Goal: Task Accomplishment & Management: Manage account settings

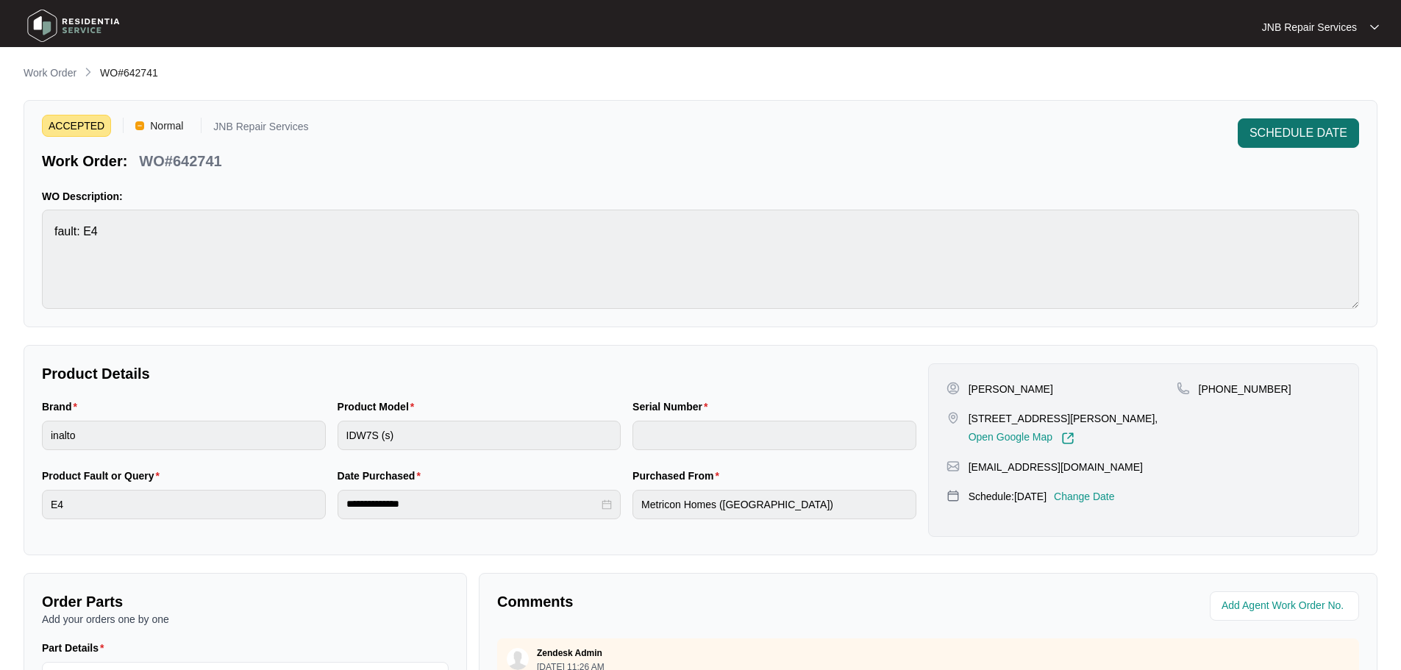
click at [1266, 138] on span "SCHEDULE DATE" at bounding box center [1298, 133] width 98 height 18
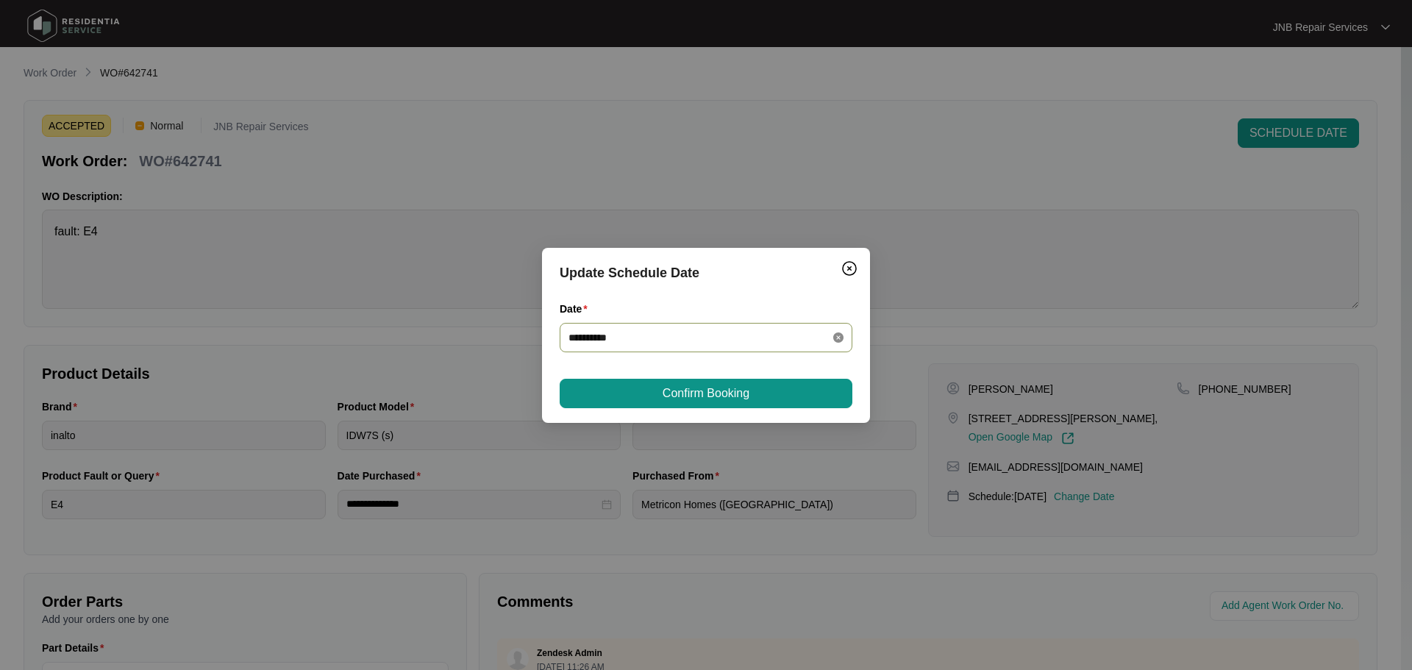
click at [836, 333] on icon "close-circle" at bounding box center [838, 337] width 10 height 10
click at [835, 338] on div at bounding box center [705, 337] width 275 height 16
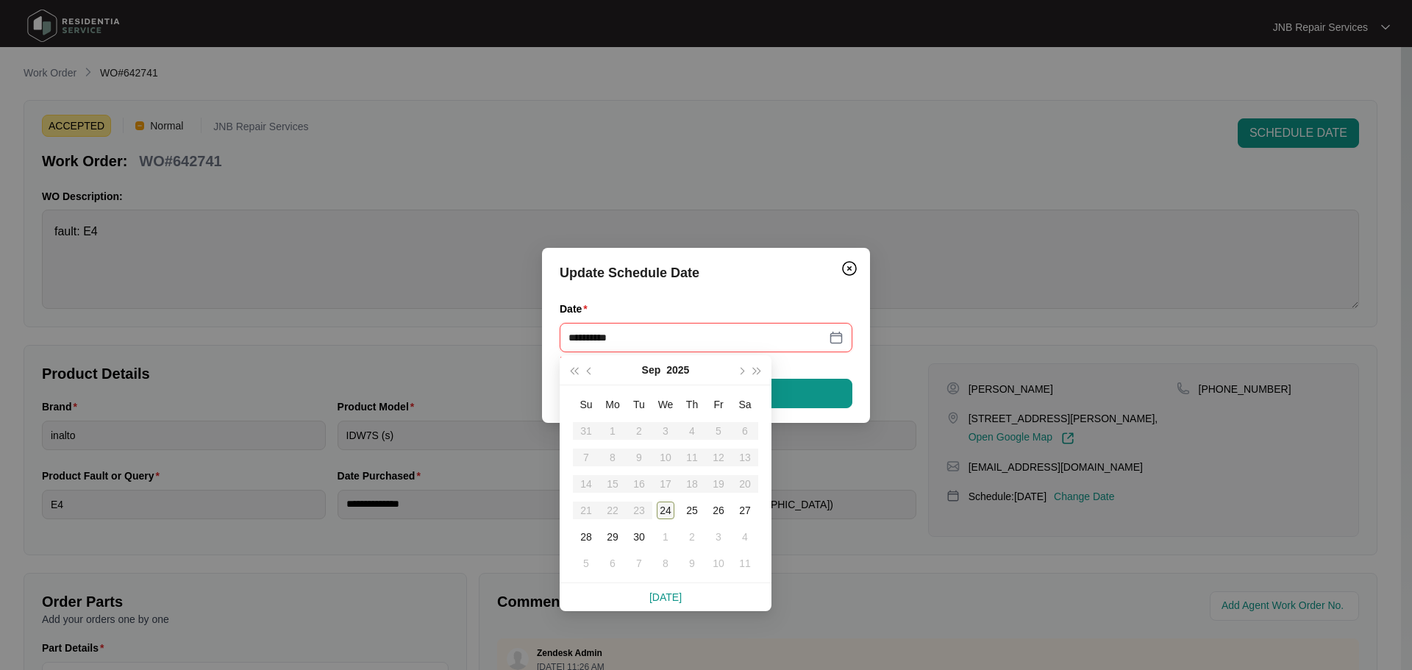
type input "**********"
click at [661, 515] on div "24" at bounding box center [666, 510] width 18 height 18
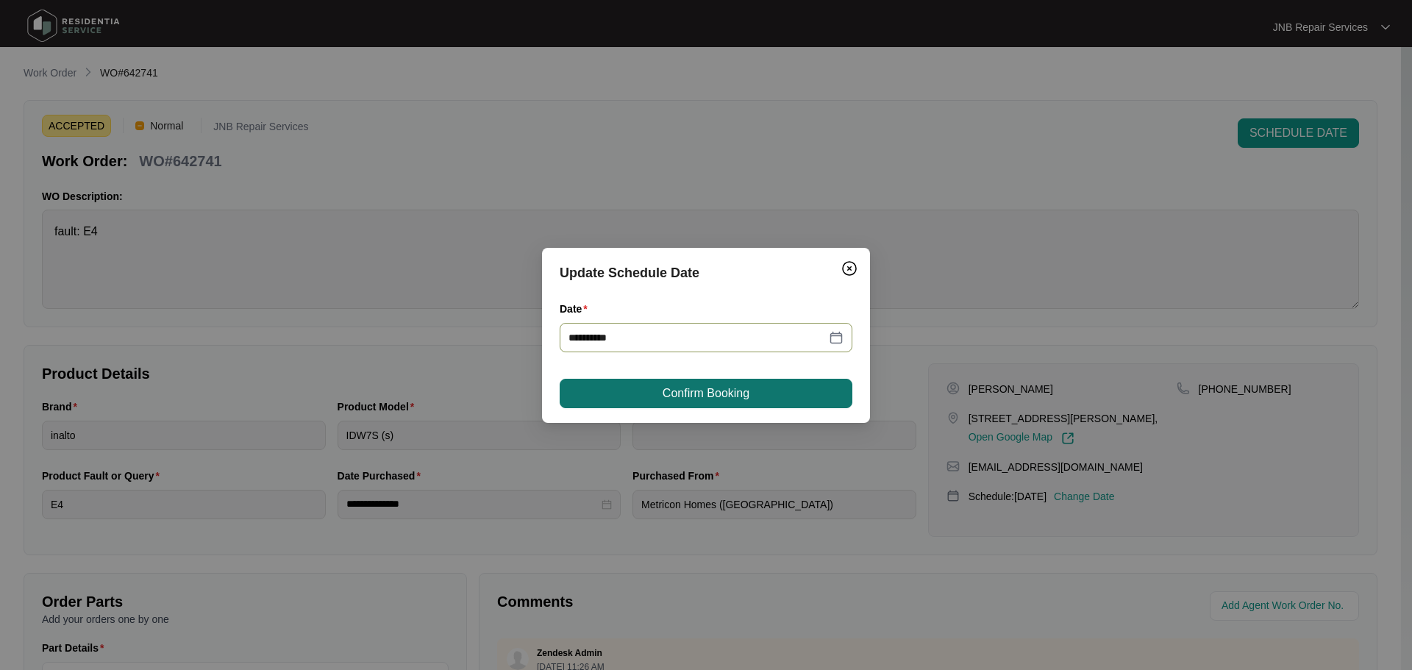
click at [712, 388] on span "Confirm Booking" at bounding box center [705, 393] width 87 height 18
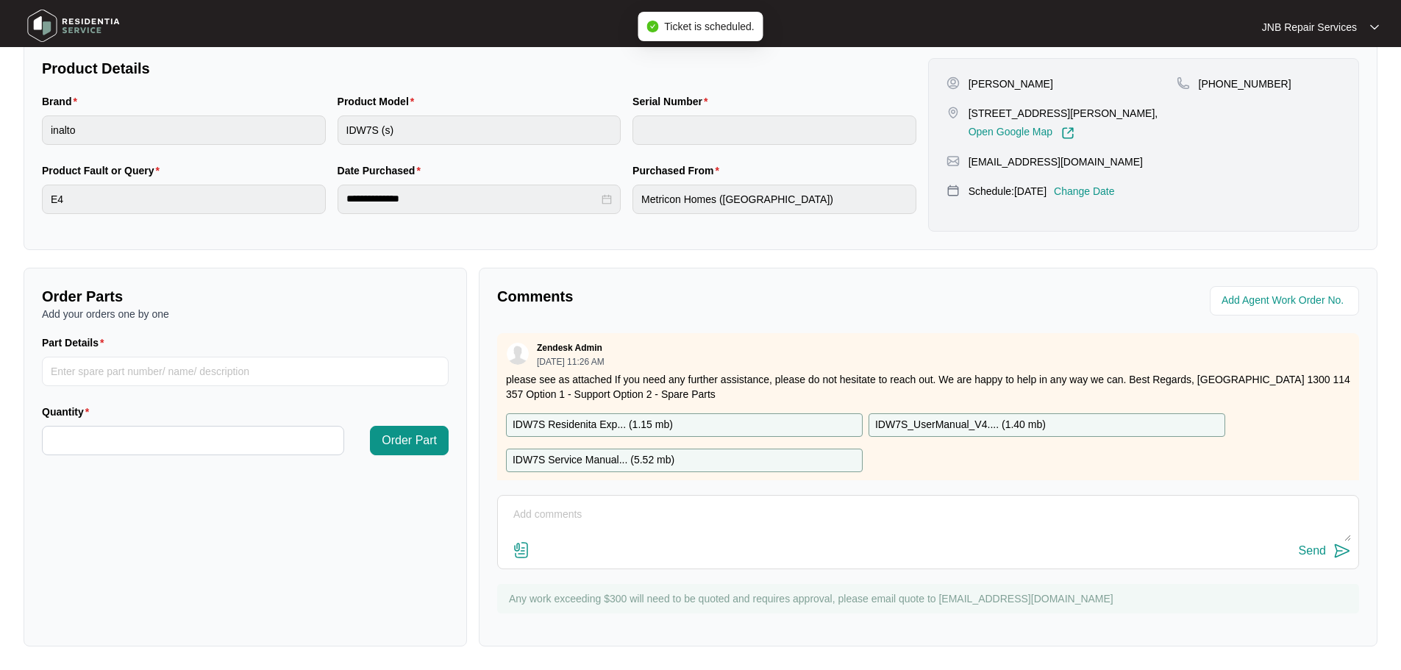
scroll to position [306, 0]
click at [884, 532] on textarea at bounding box center [927, 522] width 845 height 38
paste textarea "24/09 [PERSON_NAME]. There is a leak at the bottom of the dishwasher. Checked t…"
type textarea "24/09 [PERSON_NAME]. There is a leak at the bottom of the dishwasher. Checked t…"
click at [1342, 551] on img at bounding box center [1342, 551] width 18 height 18
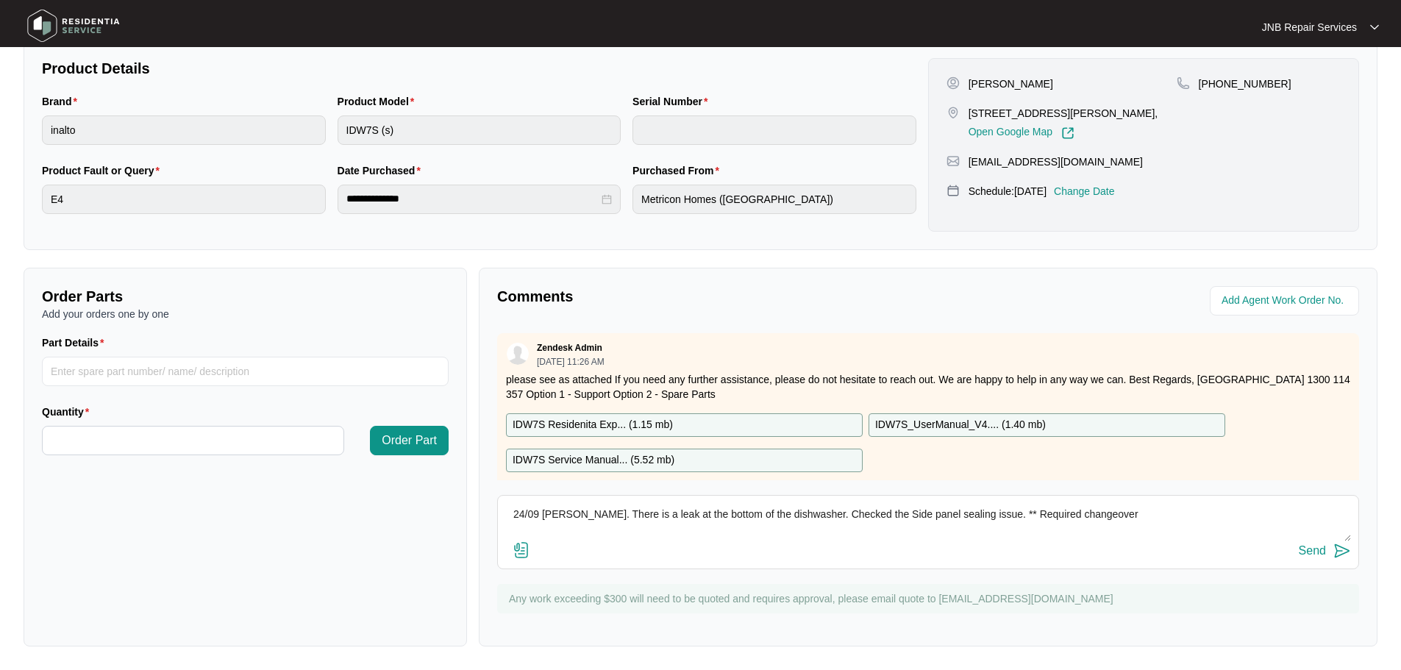
click at [68, 26] on img at bounding box center [73, 26] width 103 height 44
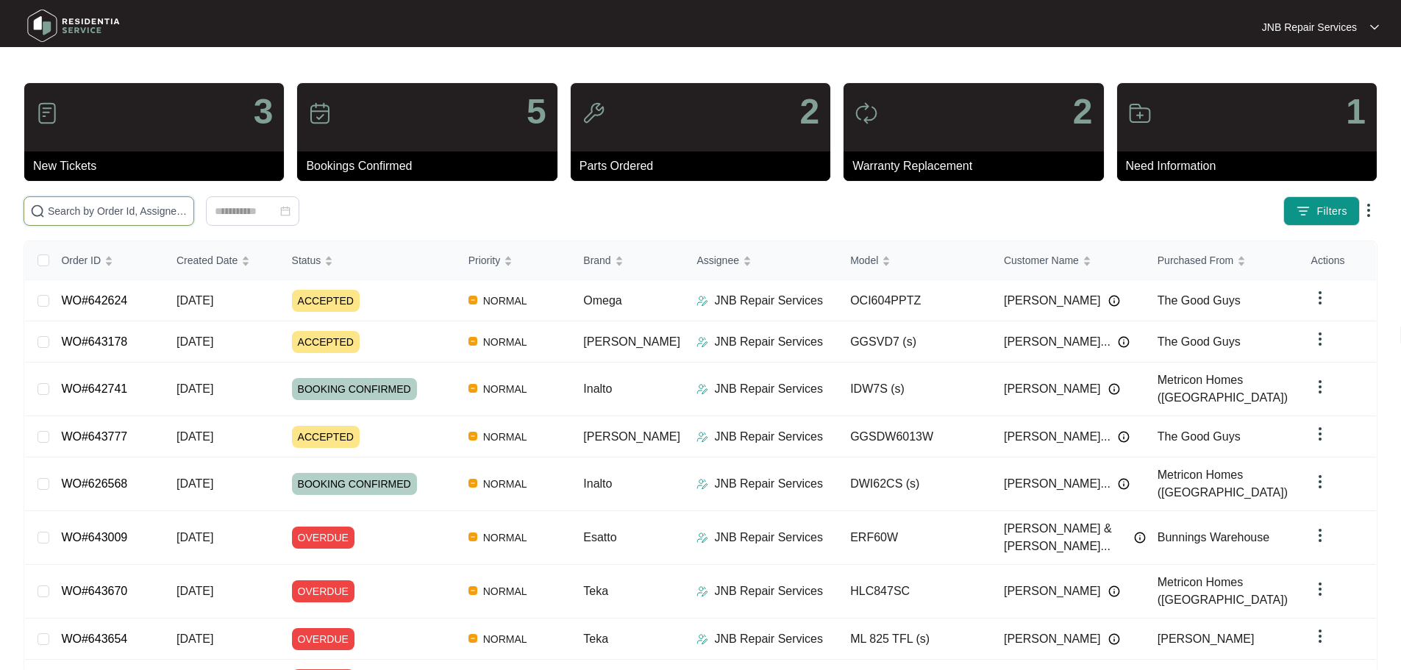
click at [187, 211] on input "text" at bounding box center [118, 211] width 140 height 16
paste input "643178"
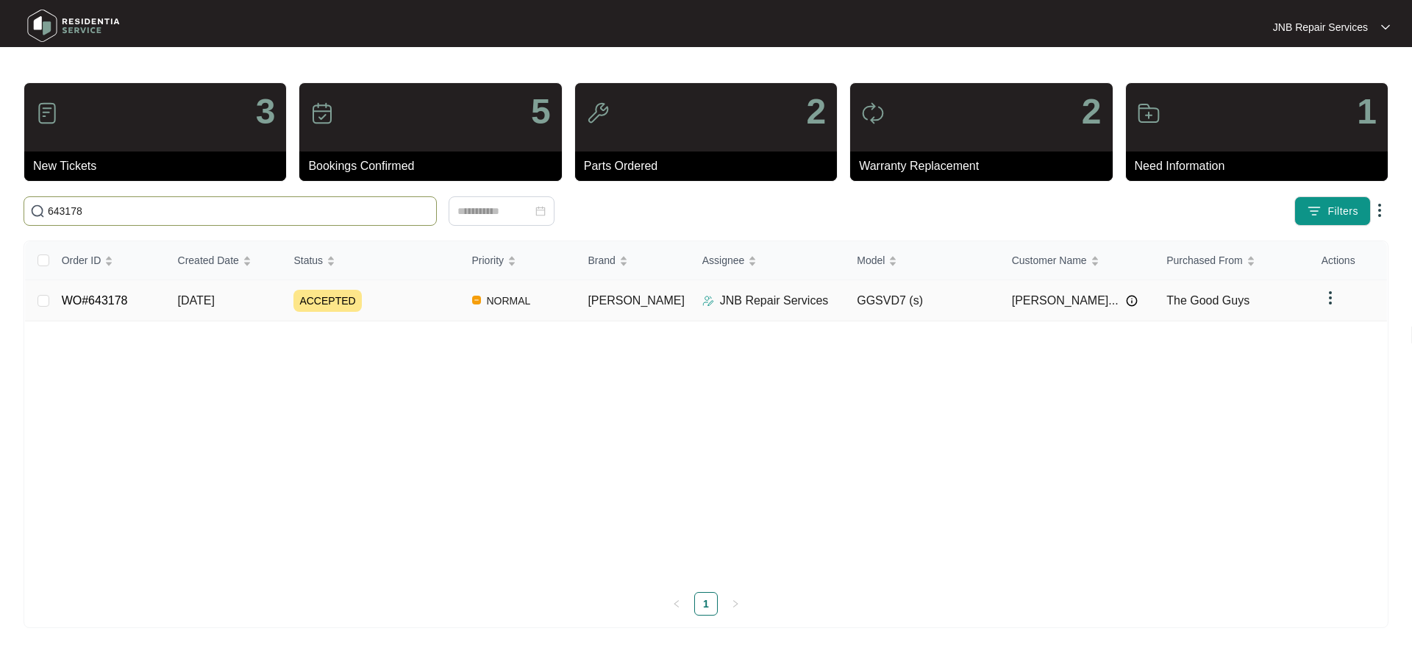
type input "643178"
click at [403, 304] on div "ACCEPTED" at bounding box center [376, 301] width 166 height 22
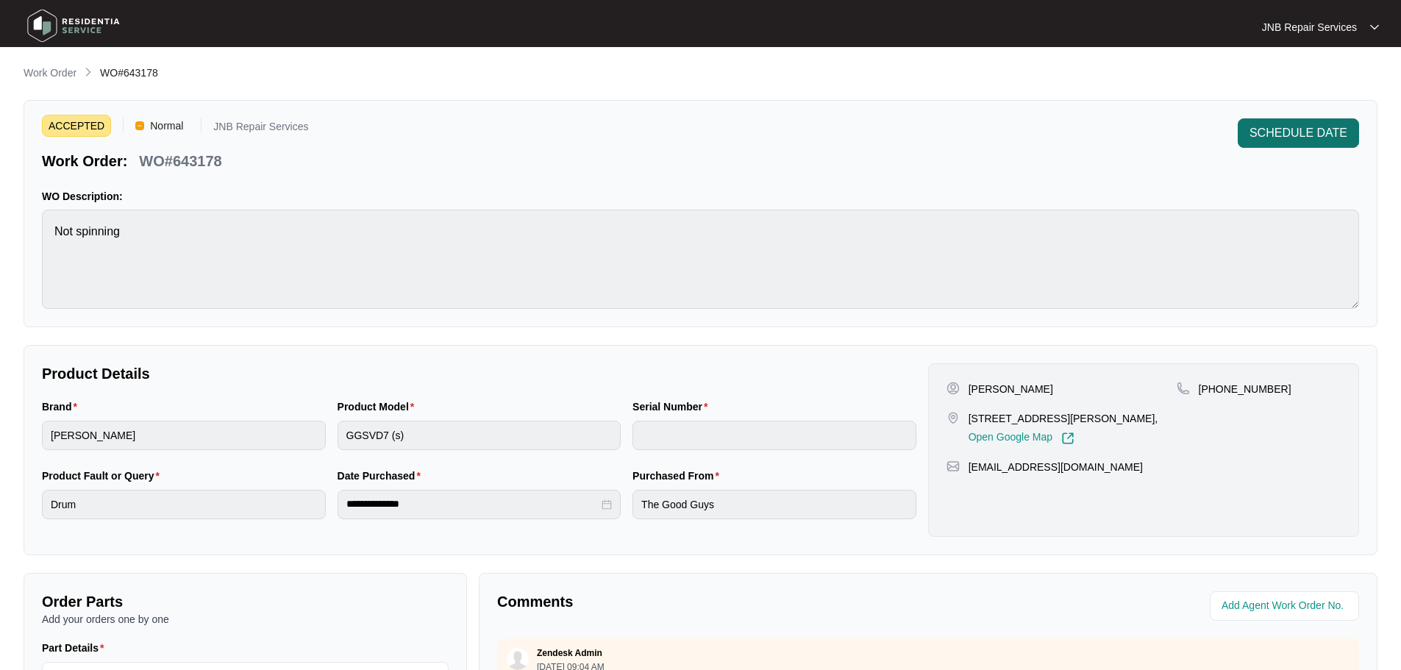
click at [1316, 139] on span "SCHEDULE DATE" at bounding box center [1298, 133] width 98 height 18
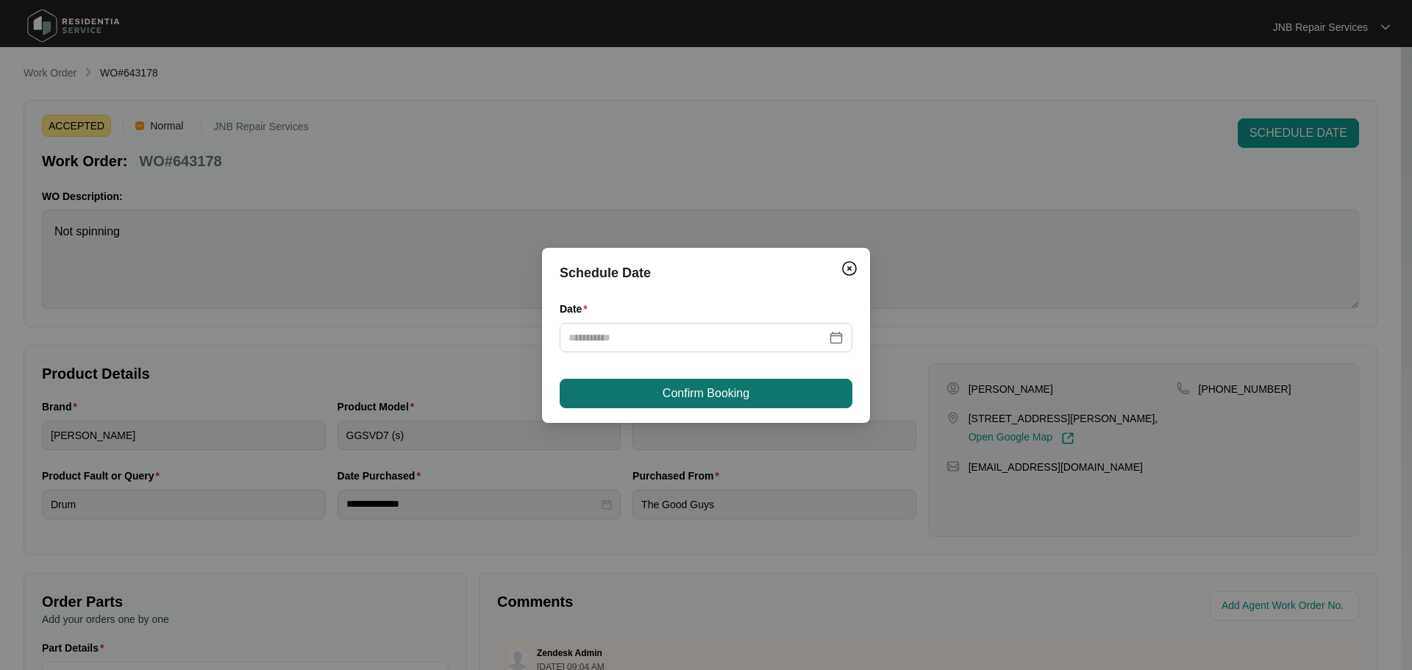
click at [733, 406] on button "Confirm Booking" at bounding box center [705, 393] width 293 height 29
click at [834, 343] on div at bounding box center [705, 337] width 275 height 16
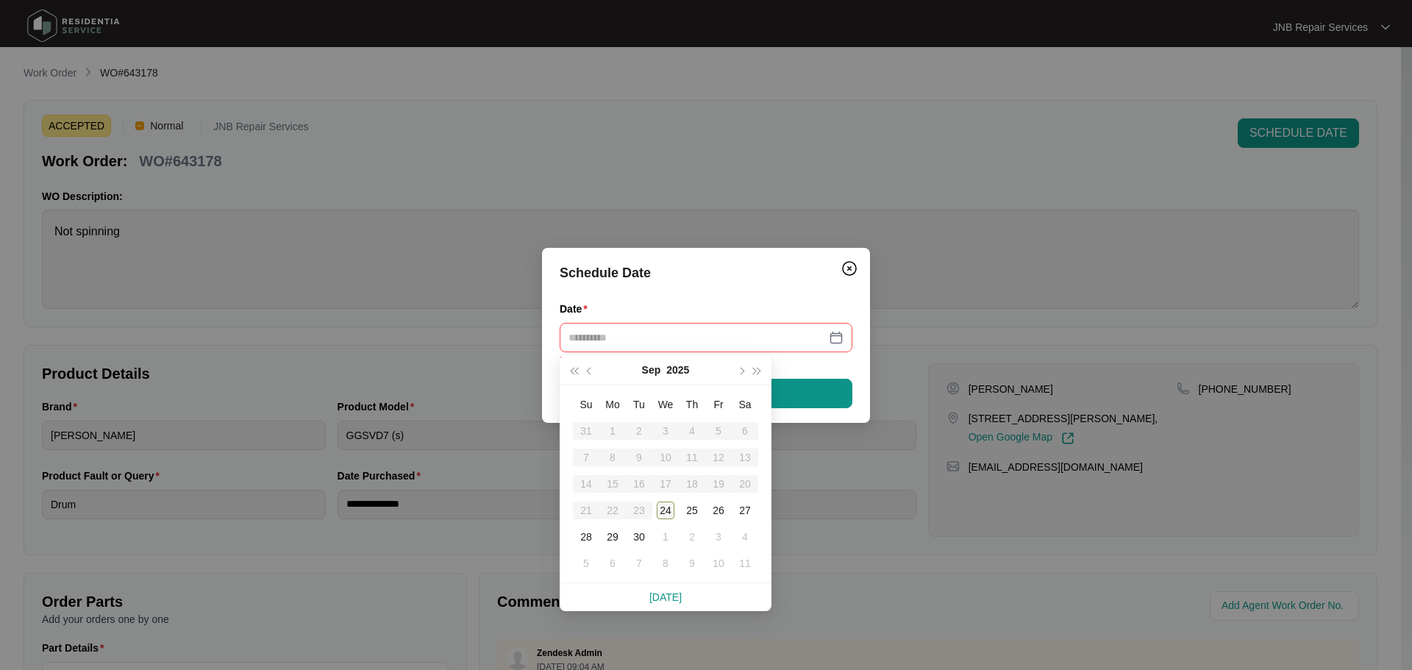
click at [669, 509] on div "24" at bounding box center [666, 510] width 18 height 18
type input "**********"
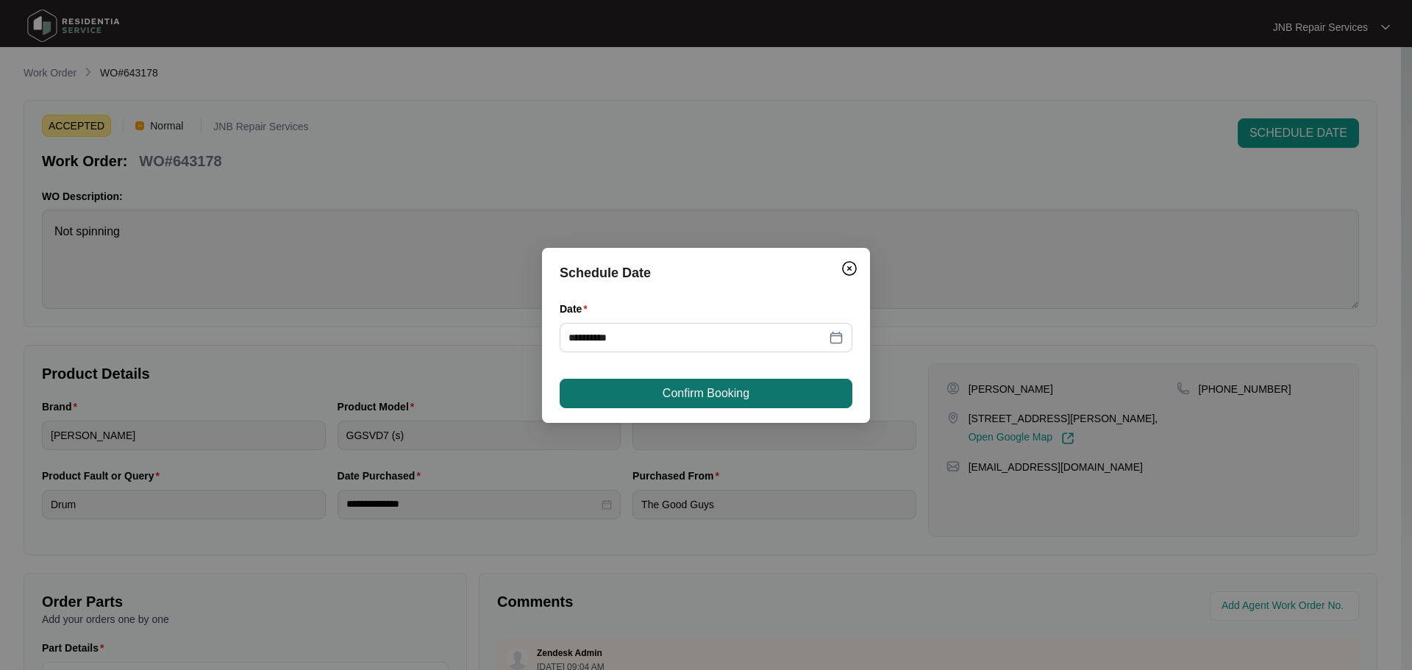
click at [731, 398] on span "Confirm Booking" at bounding box center [705, 393] width 87 height 18
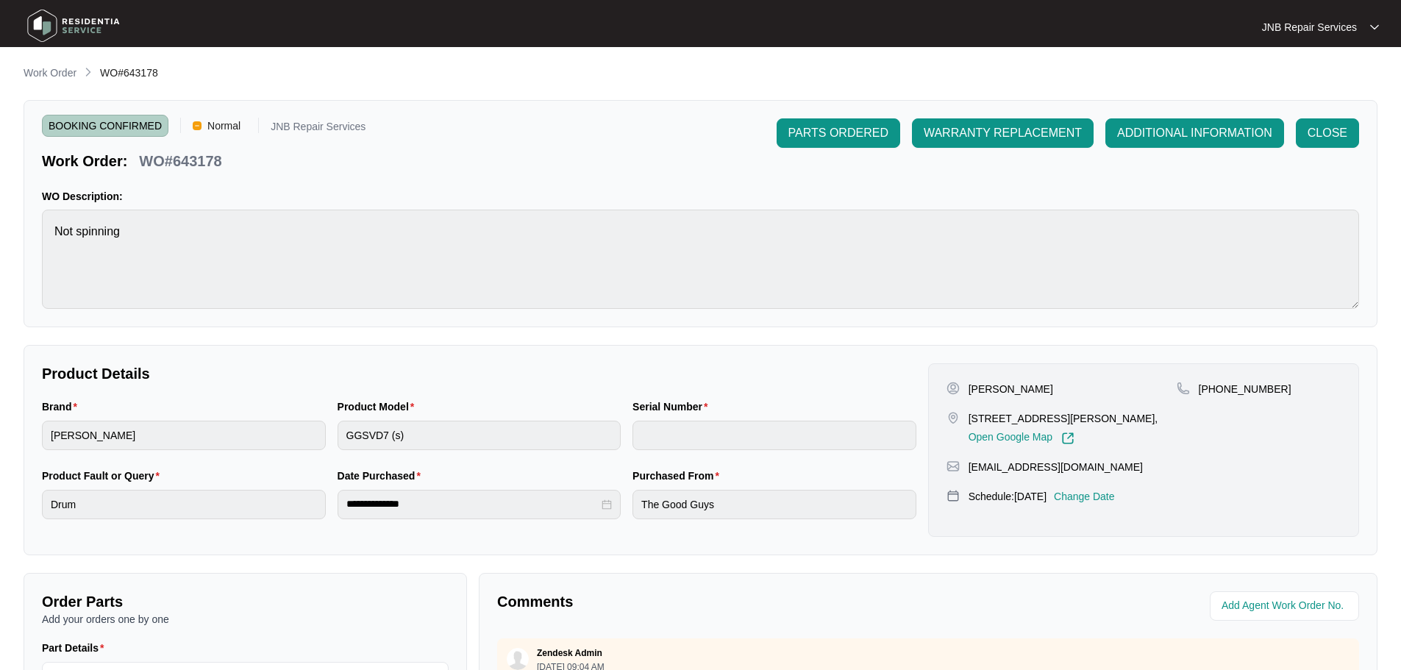
click at [78, 34] on img at bounding box center [73, 26] width 103 height 44
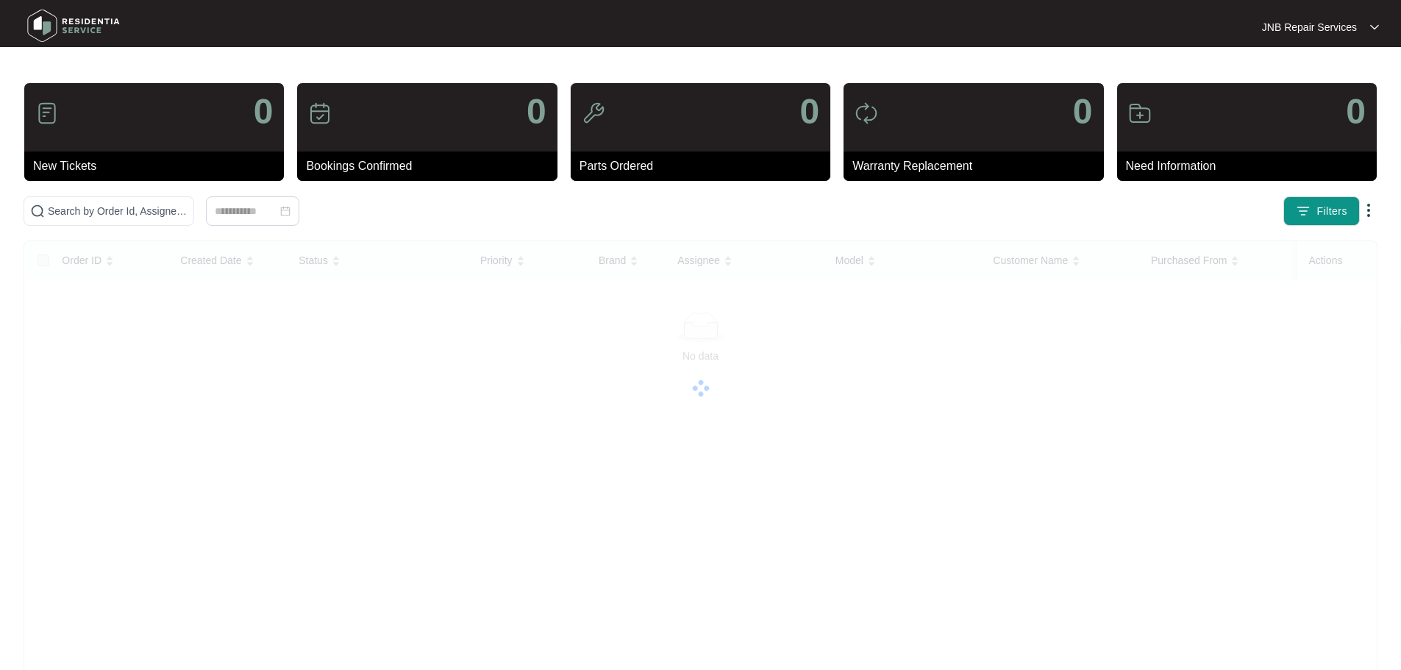
click at [78, 34] on img at bounding box center [73, 26] width 103 height 44
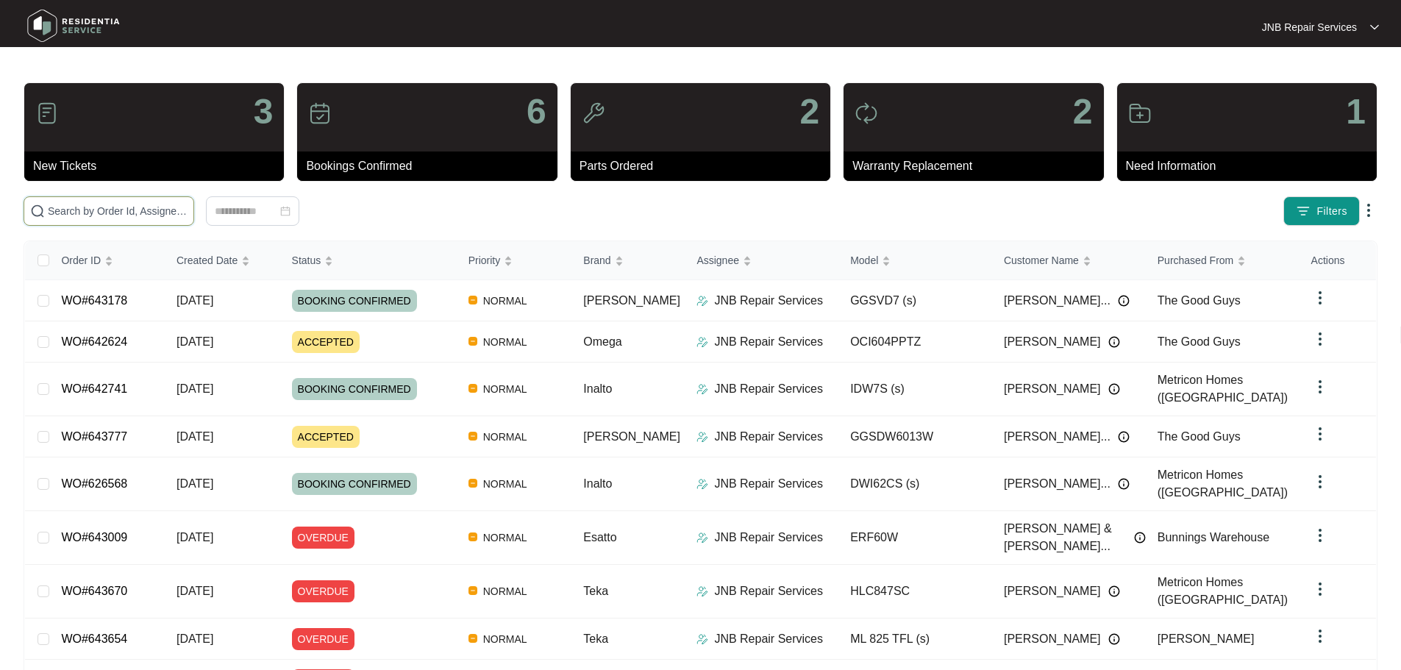
click at [187, 216] on input "text" at bounding box center [118, 211] width 140 height 16
paste input "642624"
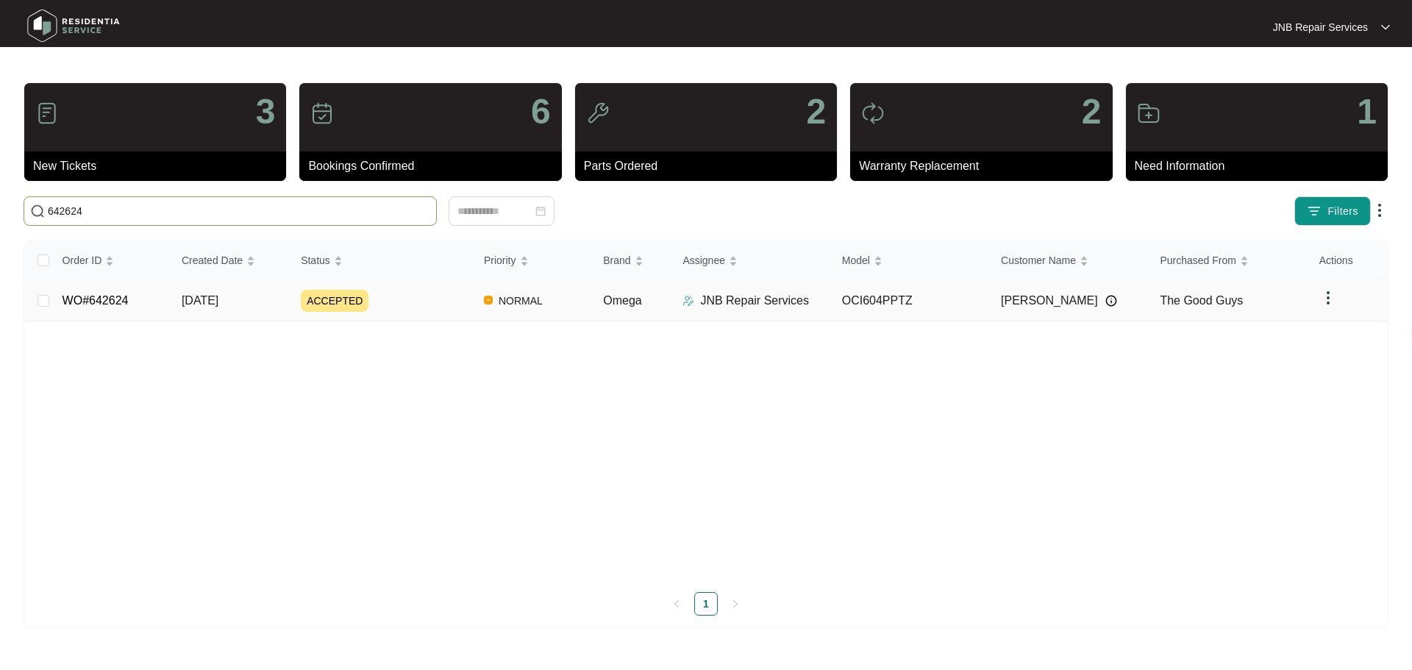
type input "642624"
click at [425, 296] on div "ACCEPTED" at bounding box center [386, 301] width 171 height 22
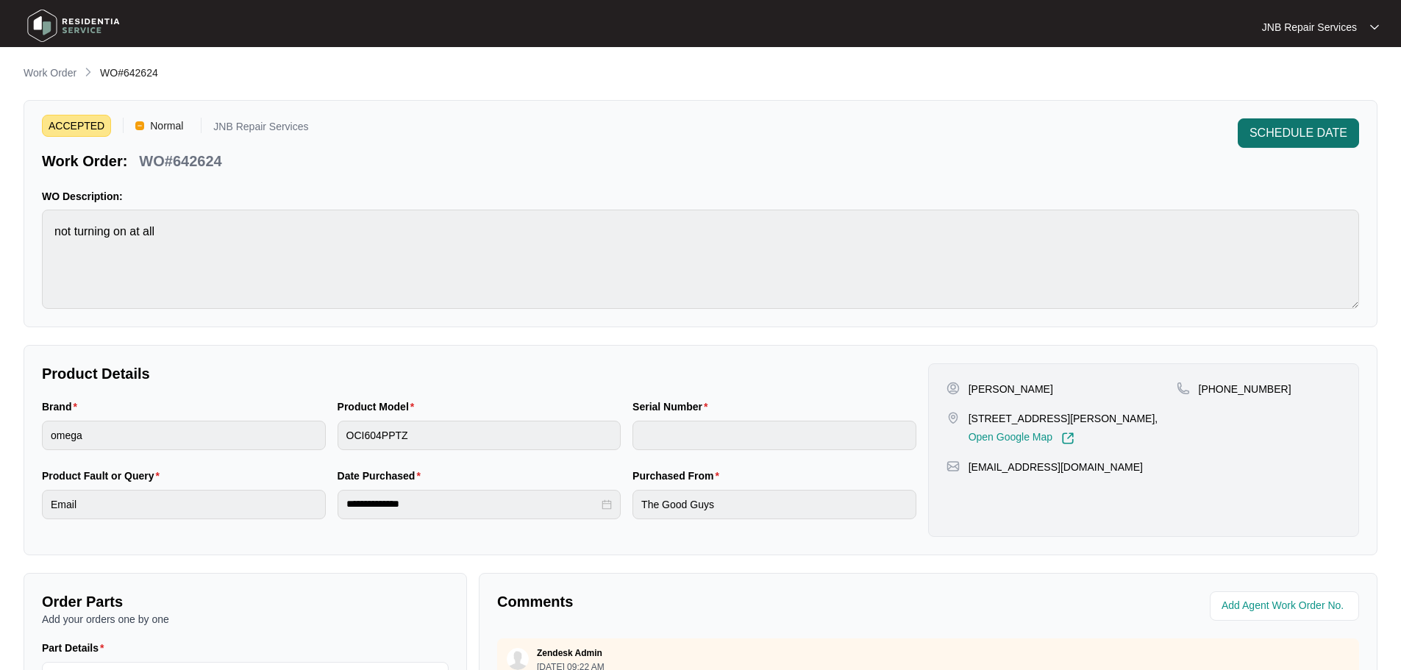
click at [1295, 133] on span "SCHEDULE DATE" at bounding box center [1298, 133] width 98 height 18
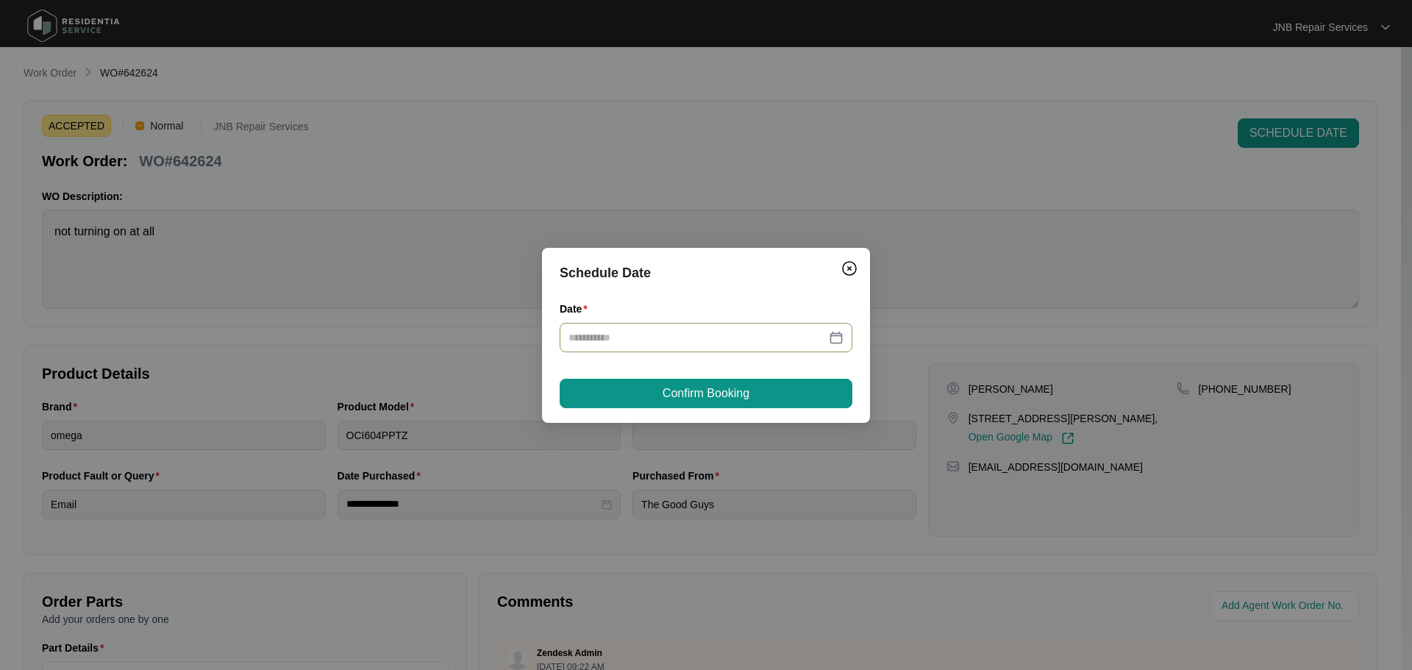
click at [837, 337] on div at bounding box center [705, 337] width 275 height 16
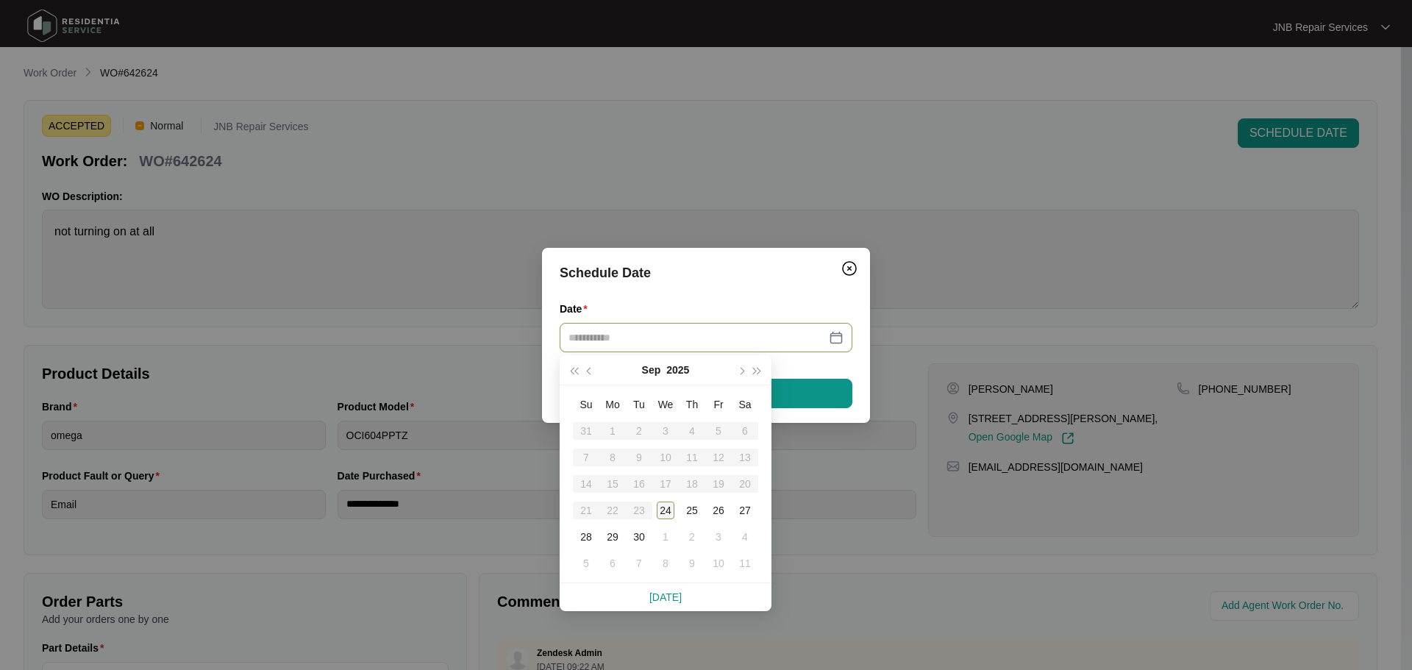
type input "**********"
click at [659, 505] on div "24" at bounding box center [666, 510] width 18 height 18
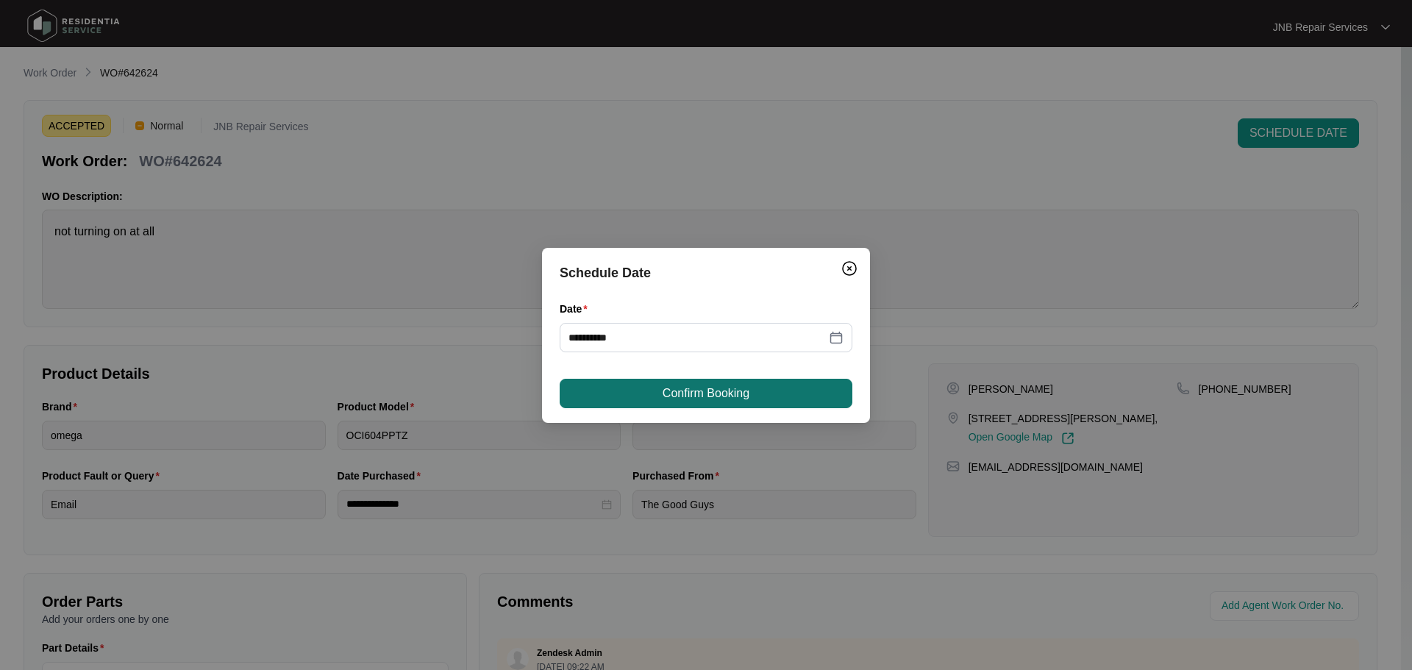
click at [715, 399] on span "Confirm Booking" at bounding box center [705, 393] width 87 height 18
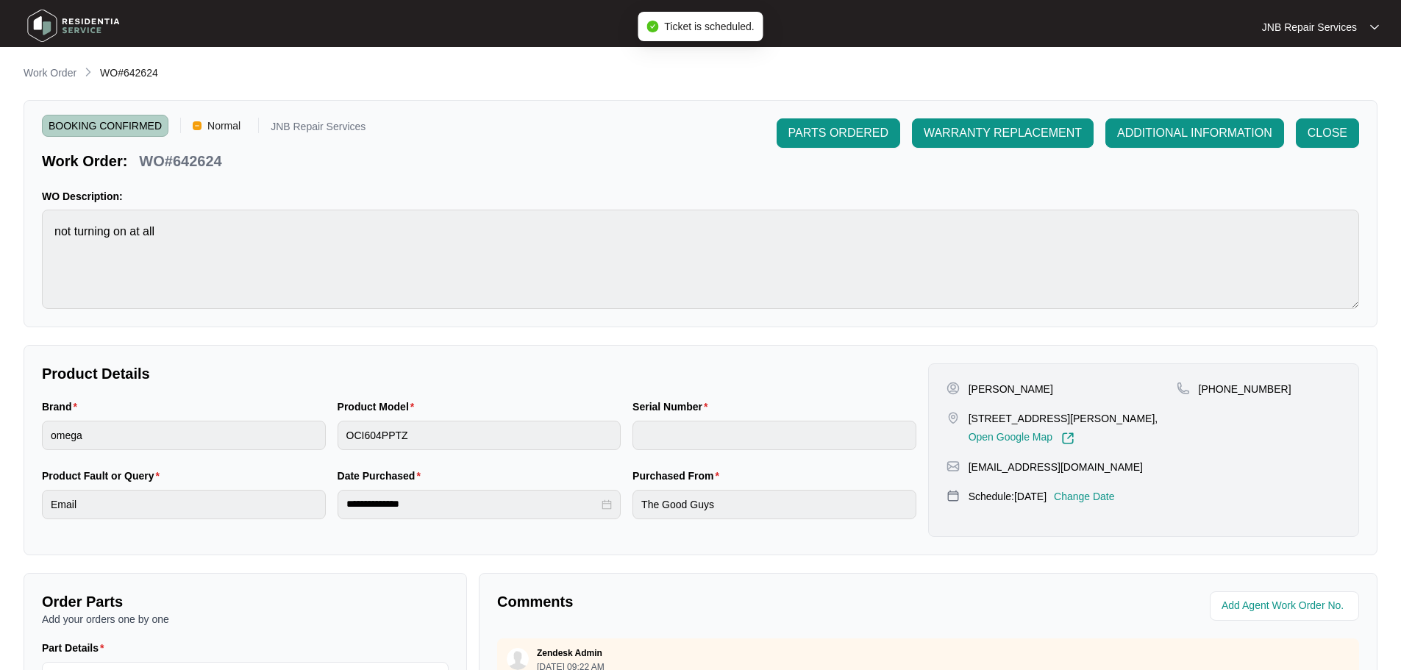
click at [70, 22] on img at bounding box center [73, 26] width 103 height 44
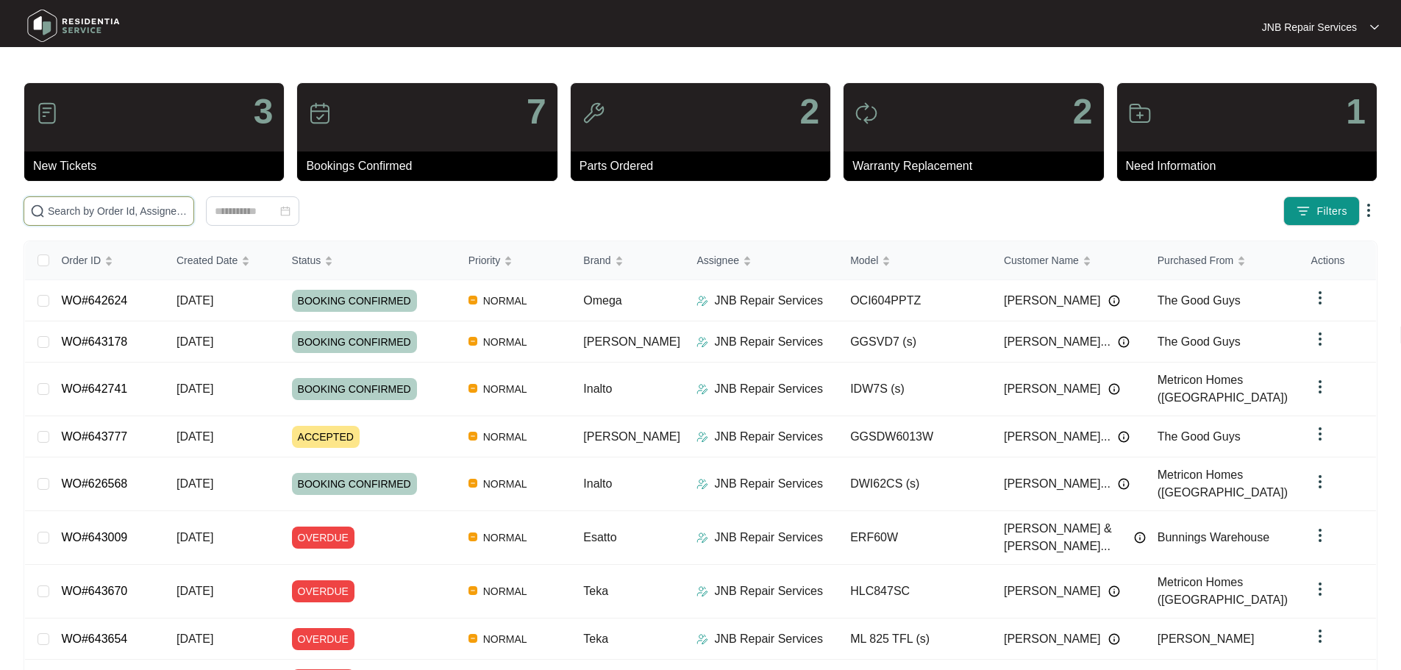
click at [187, 212] on input "text" at bounding box center [118, 211] width 140 height 16
paste input "643670"
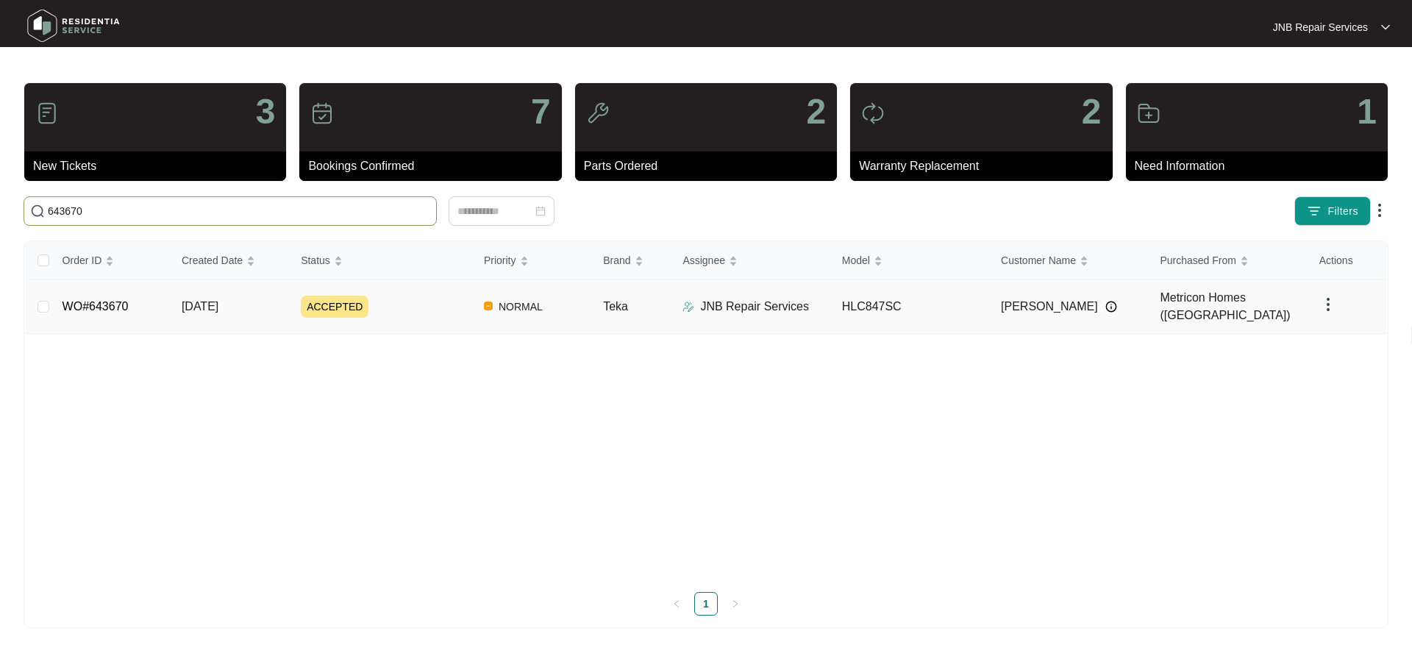
type input "643670"
click at [405, 310] on div "ACCEPTED" at bounding box center [386, 307] width 171 height 22
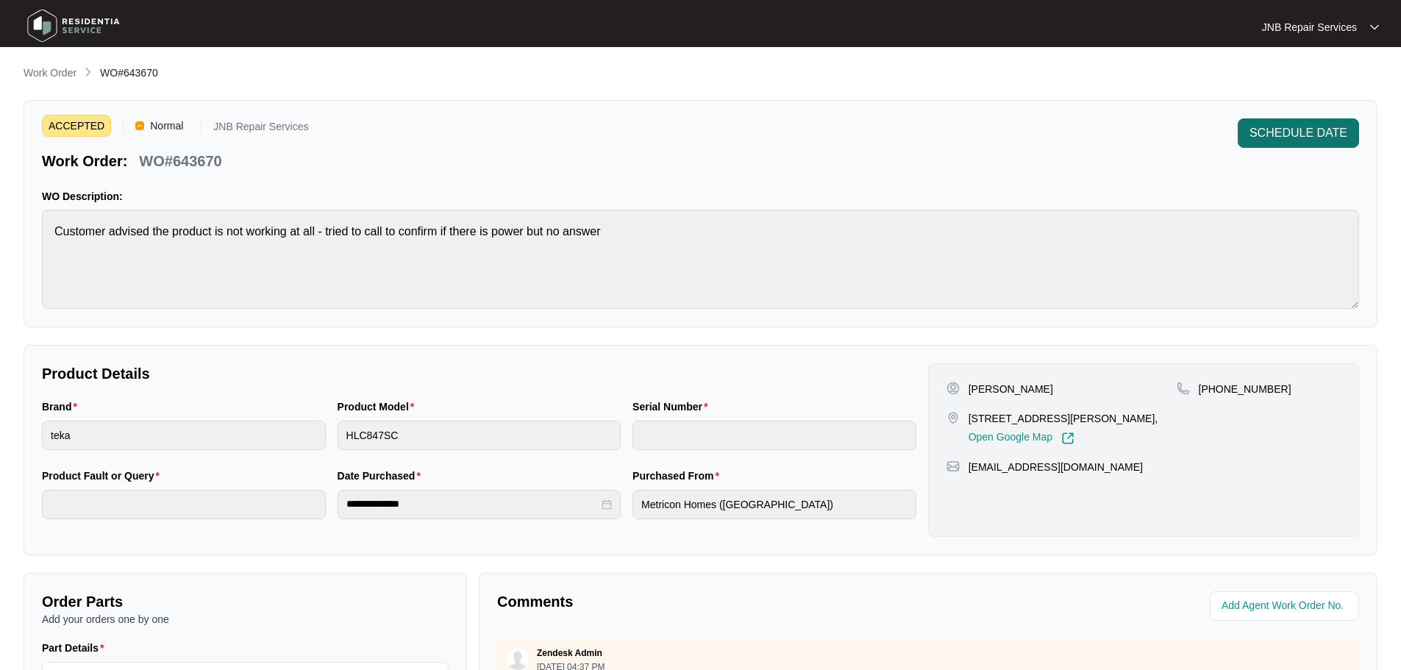
click at [1278, 131] on span "SCHEDULE DATE" at bounding box center [1298, 133] width 98 height 18
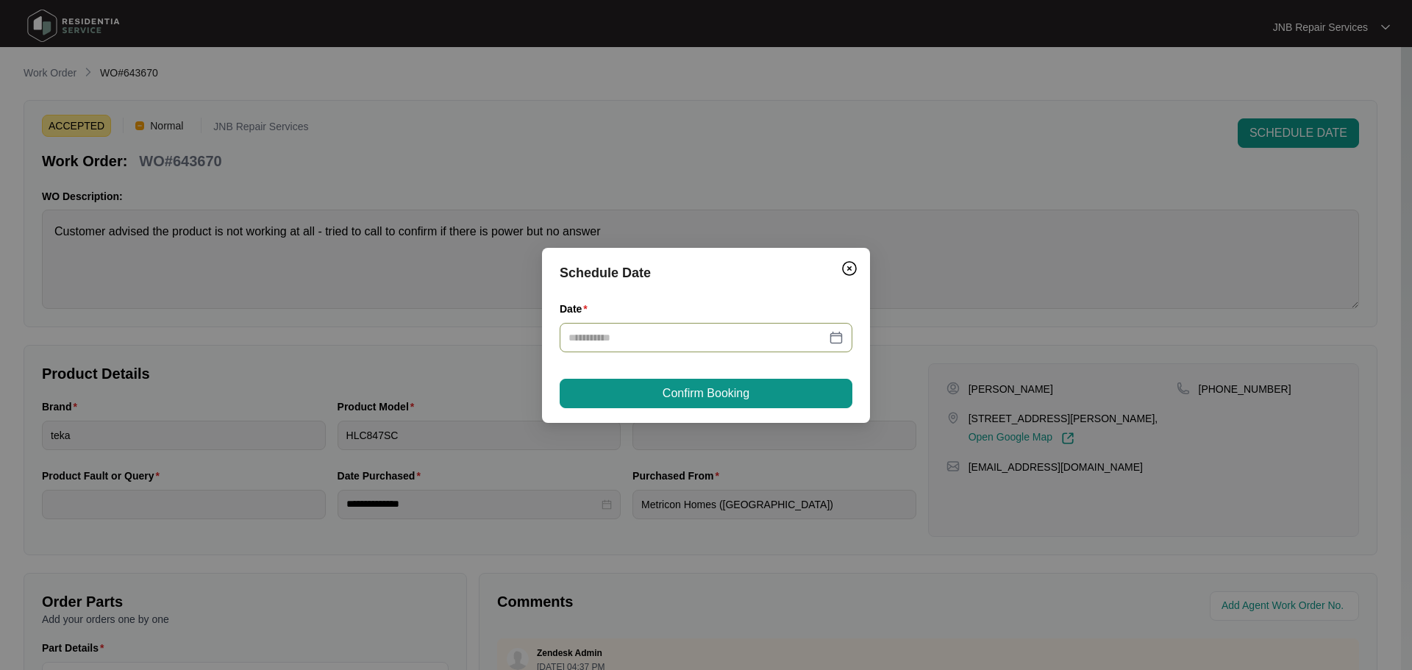
click at [839, 339] on div at bounding box center [705, 337] width 275 height 16
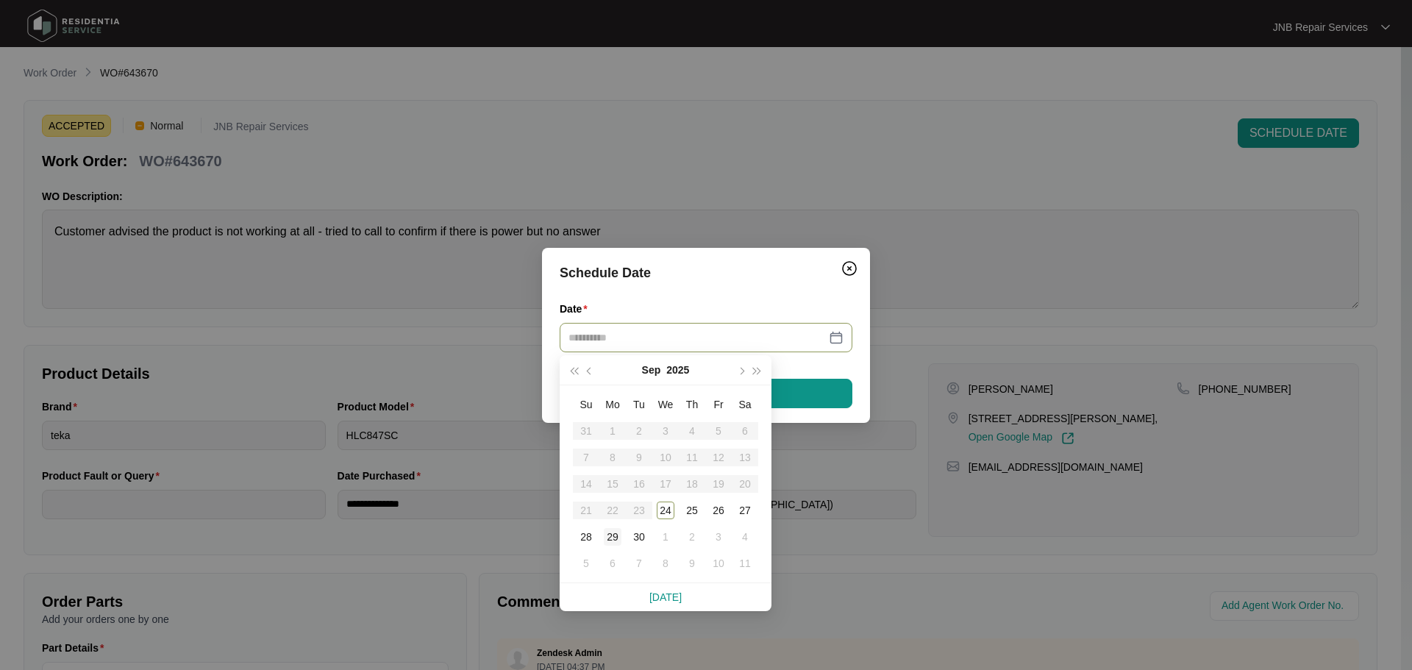
click at [609, 538] on div "29" at bounding box center [613, 537] width 18 height 18
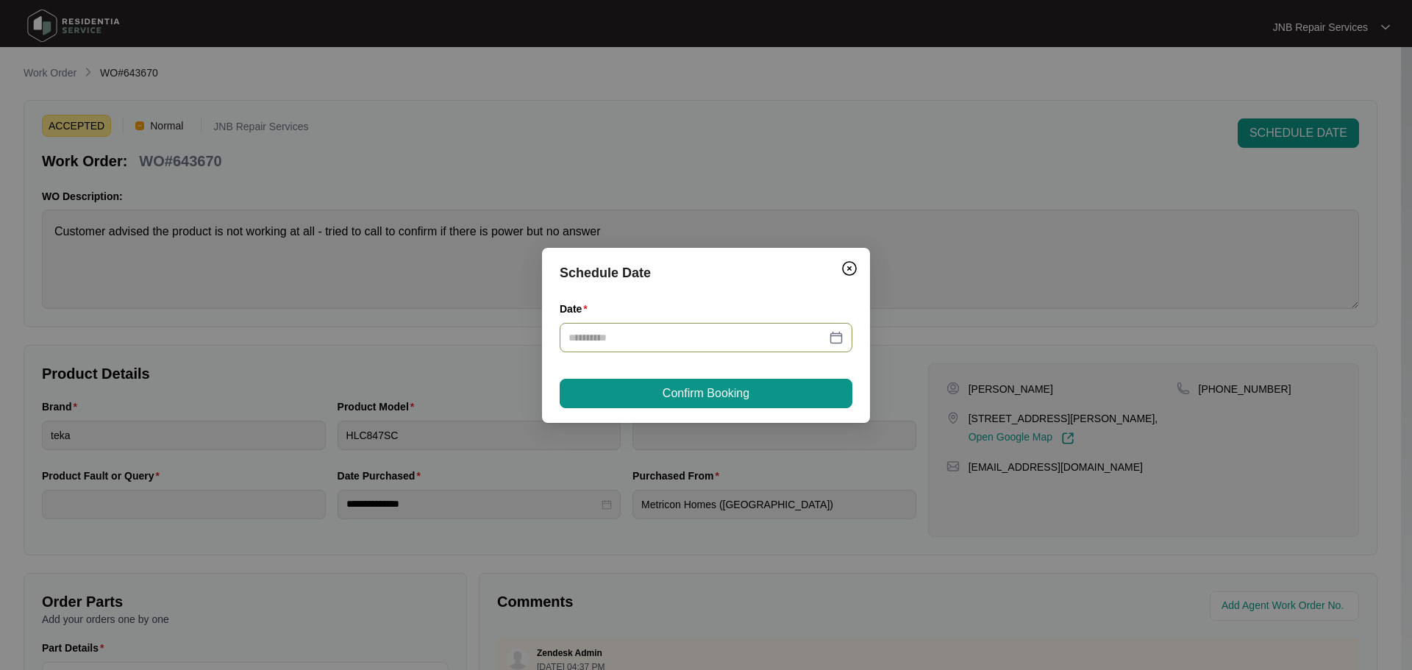
type input "**********"
click at [729, 399] on span "Confirm Booking" at bounding box center [705, 393] width 87 height 18
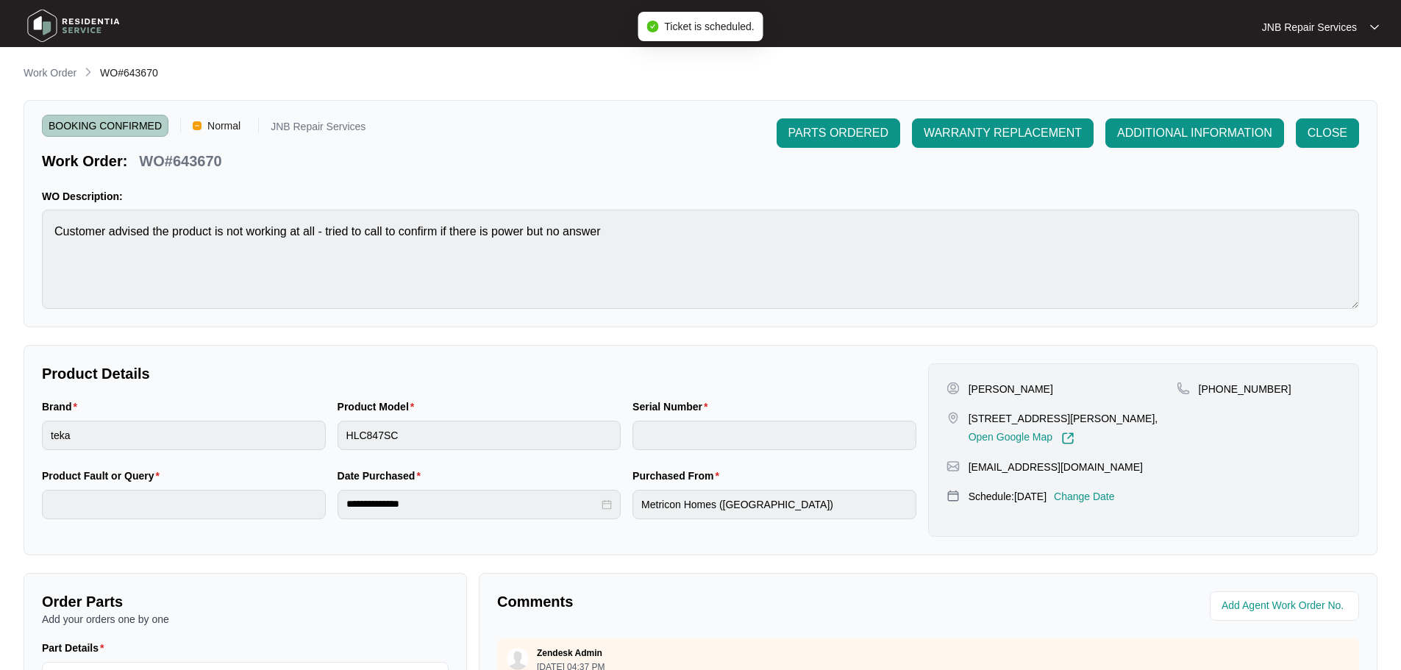
click at [106, 21] on img at bounding box center [73, 26] width 103 height 44
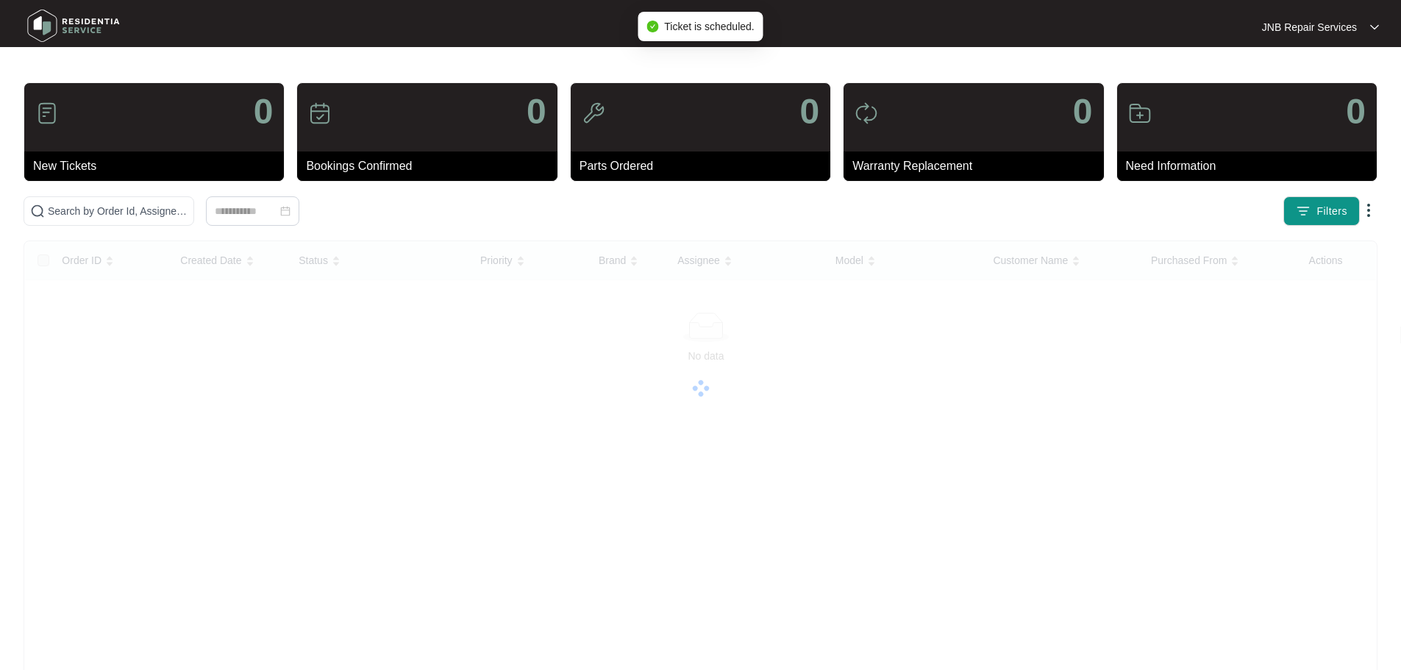
click at [106, 21] on img at bounding box center [73, 26] width 103 height 44
